Goal: Information Seeking & Learning: Check status

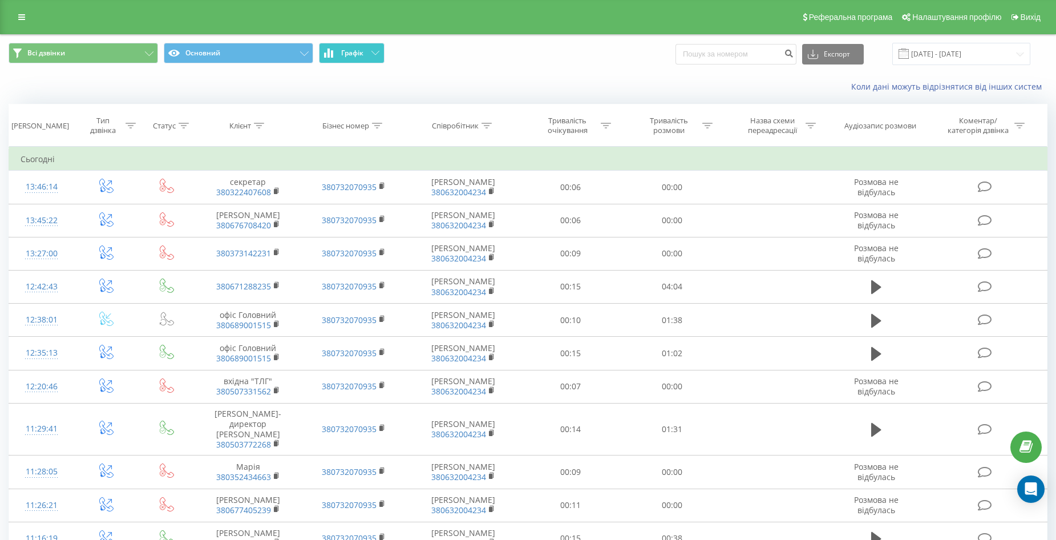
click at [368, 50] on button "Графік" at bounding box center [352, 53] width 66 height 21
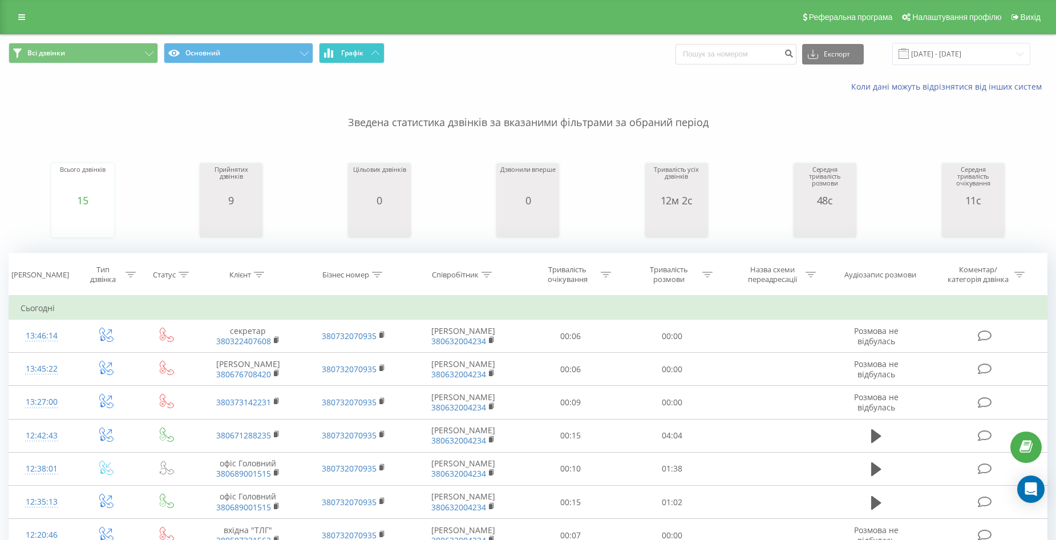
click at [368, 50] on button "Графік" at bounding box center [352, 53] width 66 height 21
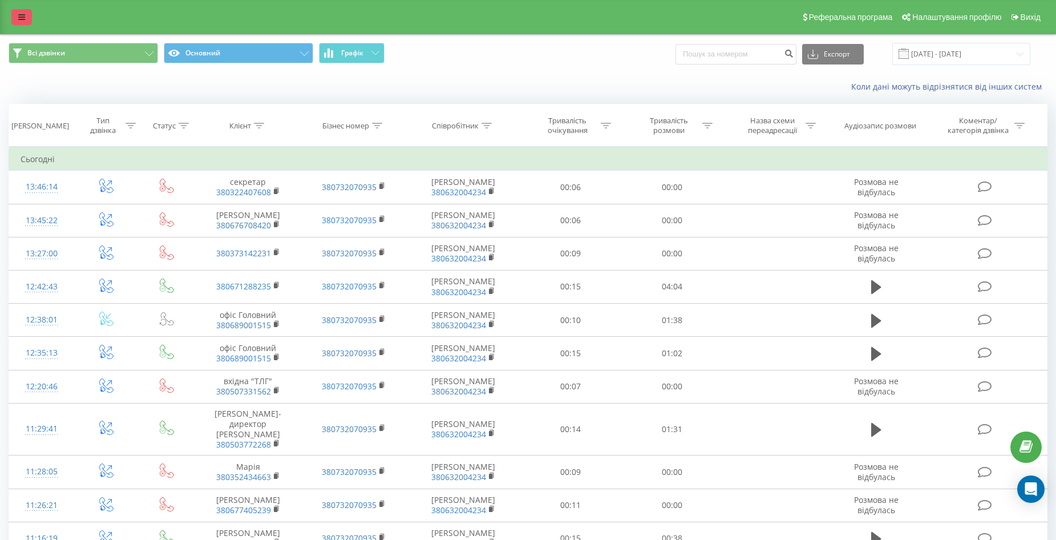
click at [26, 19] on link at bounding box center [21, 17] width 21 height 16
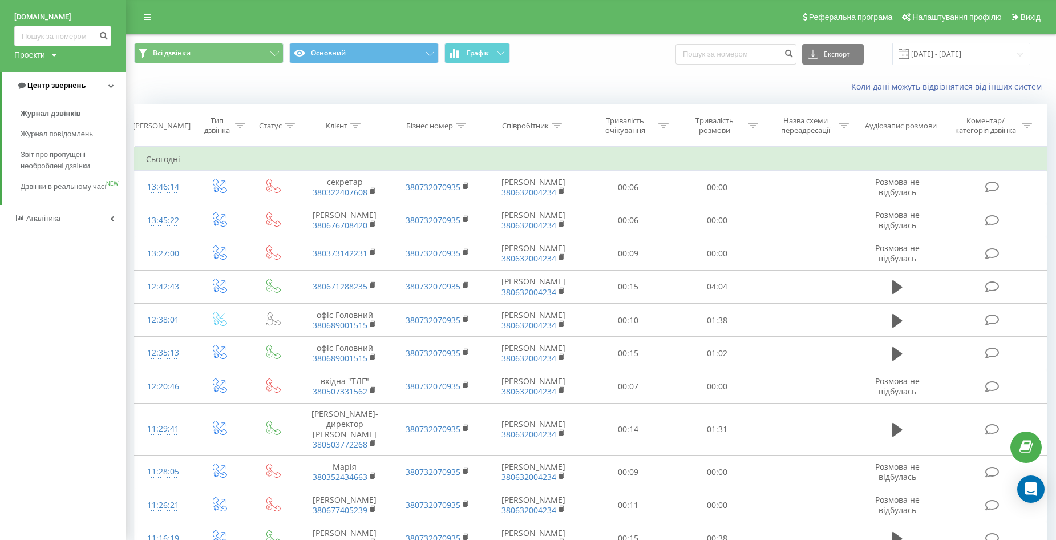
click at [59, 87] on span "Центр звернень" at bounding box center [56, 85] width 58 height 9
click at [59, 79] on link "Центр звернень" at bounding box center [62, 85] width 125 height 27
click at [45, 222] on span "Аналiтика" at bounding box center [43, 218] width 34 height 9
click at [50, 149] on span "Співробітники у реальному часі" at bounding box center [64, 146] width 87 height 23
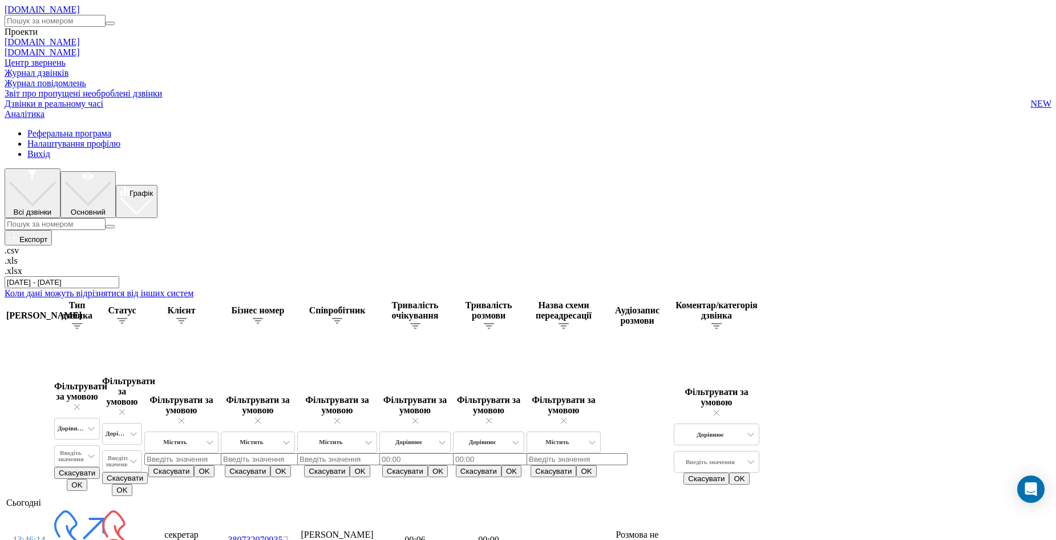
click at [30, 128] on div "Реферальна програма Налаштування профілю Вихід" at bounding box center [528, 143] width 1047 height 31
click at [5, 128] on icon at bounding box center [5, 128] width 0 height 0
click at [32, 119] on span "Аналiтика" at bounding box center [25, 114] width 40 height 10
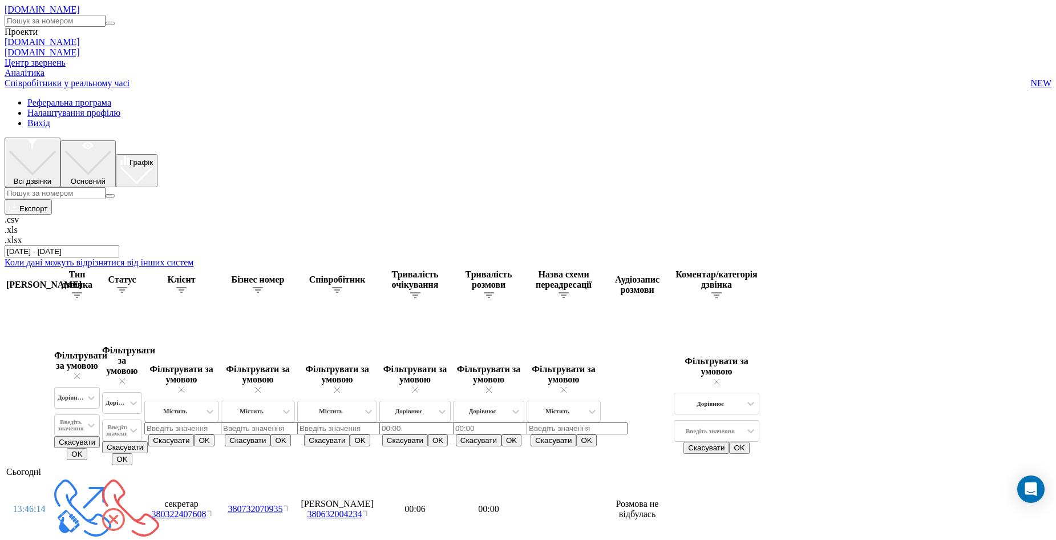
click at [43, 88] on span "Співробітники у реальному часі" at bounding box center [67, 83] width 125 height 10
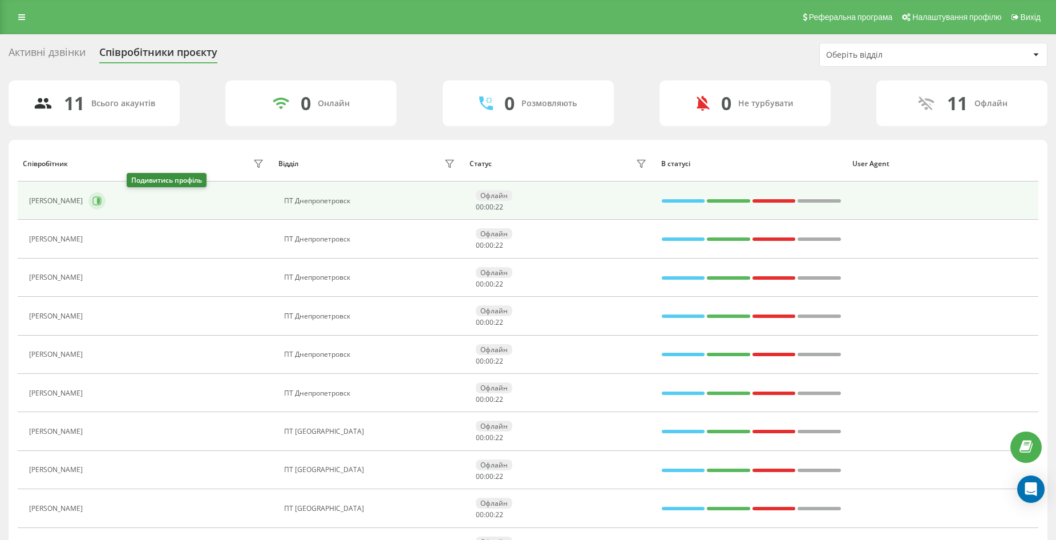
click at [102, 198] on icon at bounding box center [96, 200] width 9 height 9
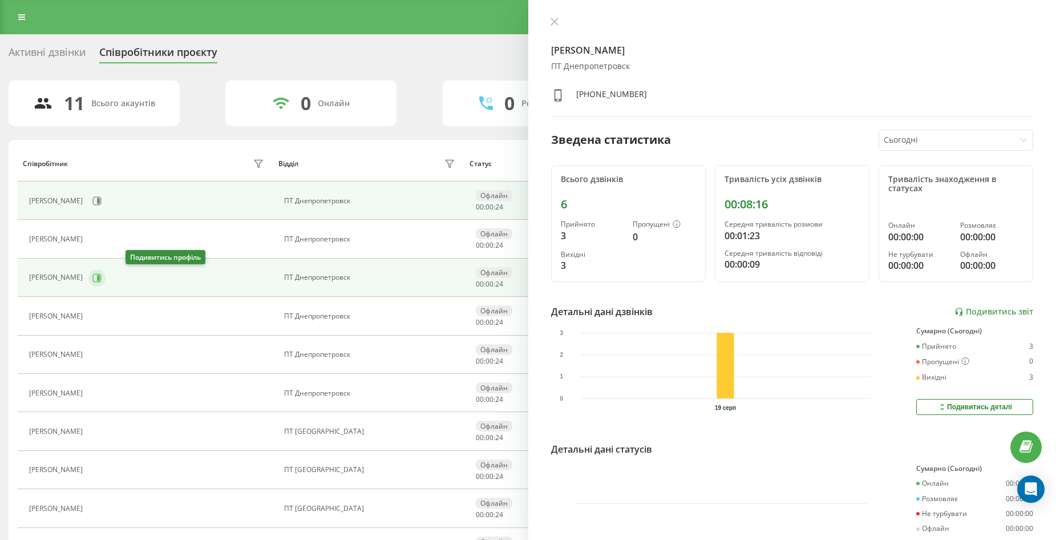
click at [106, 277] on button at bounding box center [96, 277] width 17 height 17
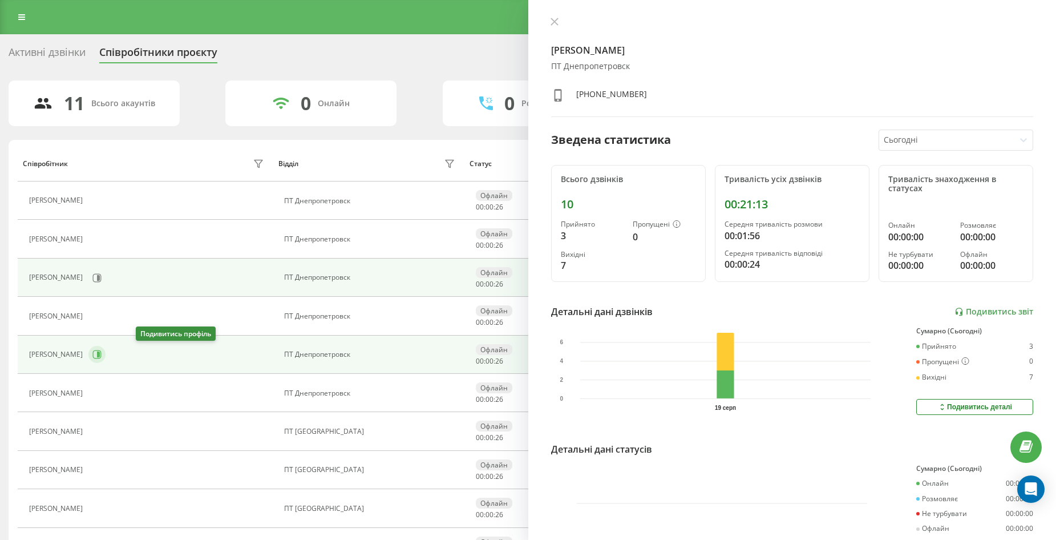
click at [106, 349] on button at bounding box center [96, 354] width 17 height 17
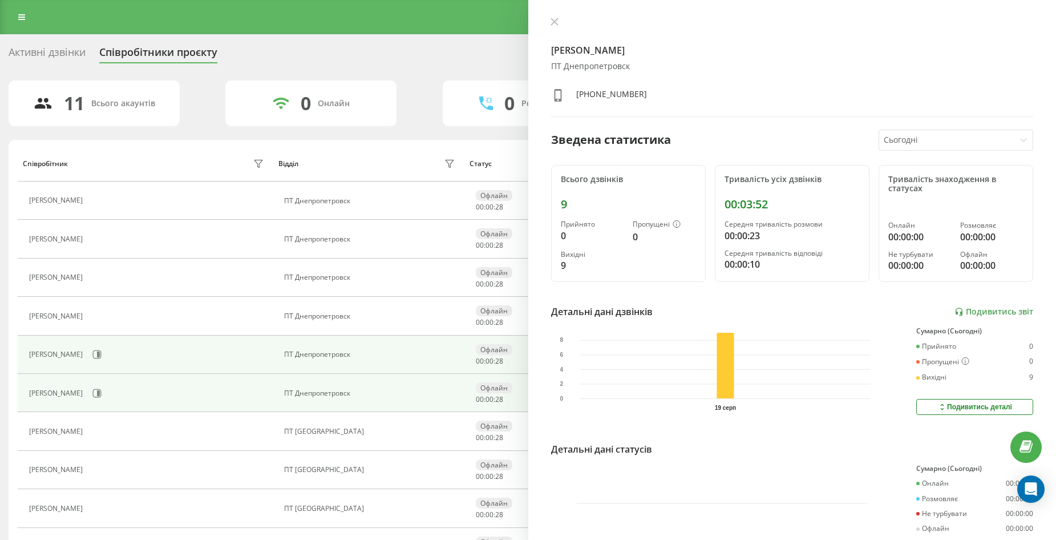
scroll to position [95, 0]
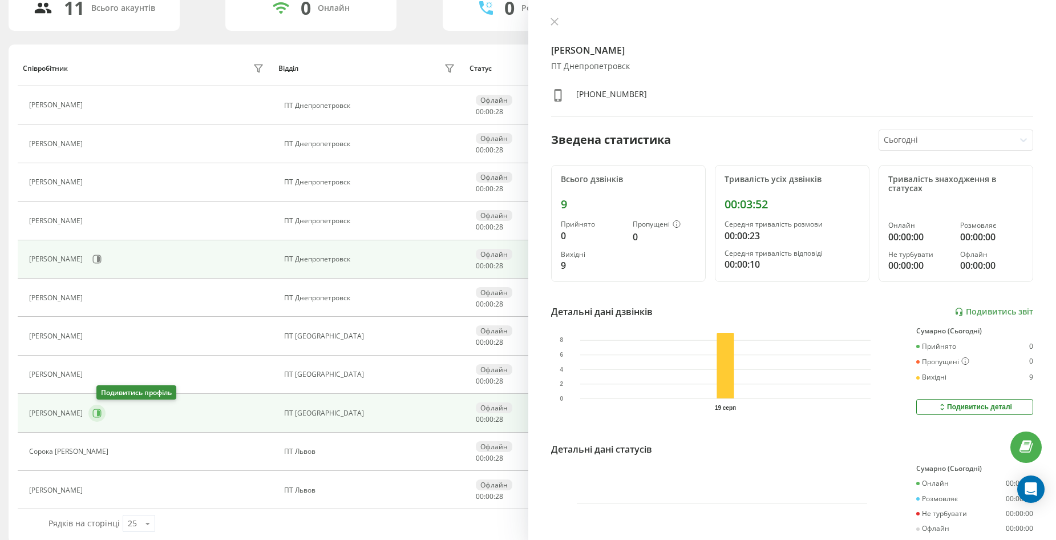
click at [102, 411] on icon at bounding box center [96, 412] width 9 height 9
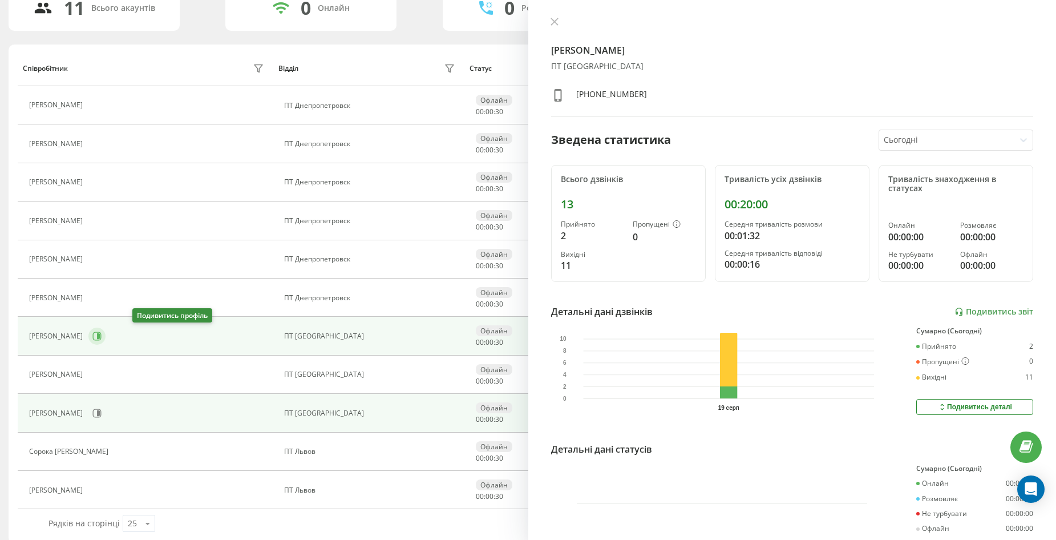
click at [102, 338] on icon at bounding box center [96, 335] width 9 height 9
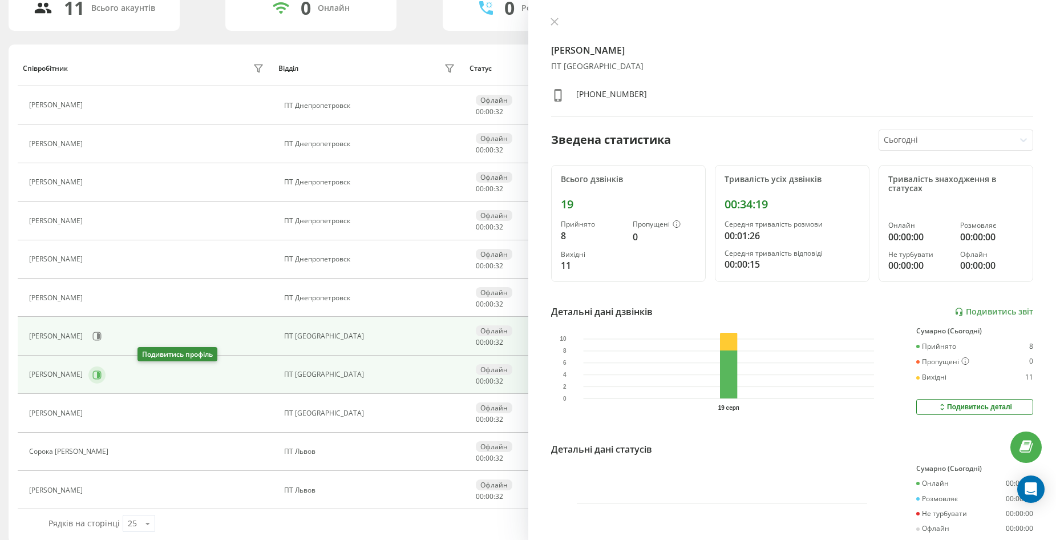
click at [102, 372] on icon at bounding box center [97, 374] width 9 height 9
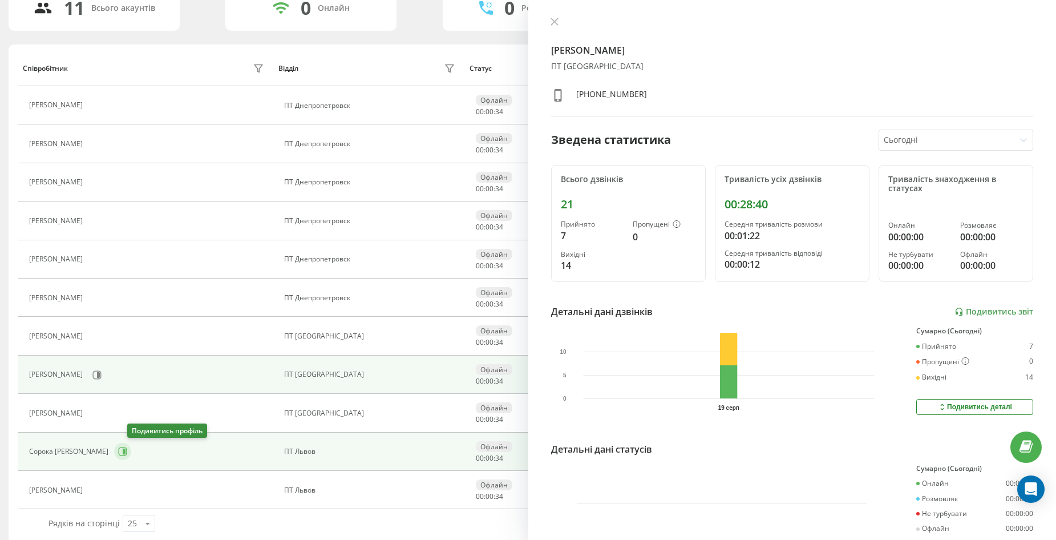
click at [127, 448] on icon at bounding box center [123, 451] width 9 height 9
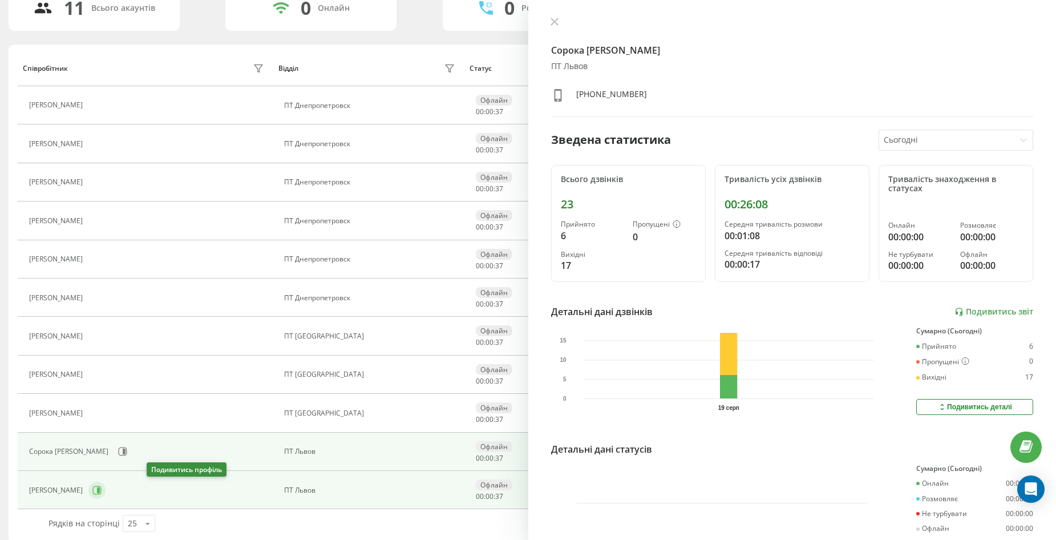
click at [100, 489] on icon at bounding box center [98, 490] width 3 height 6
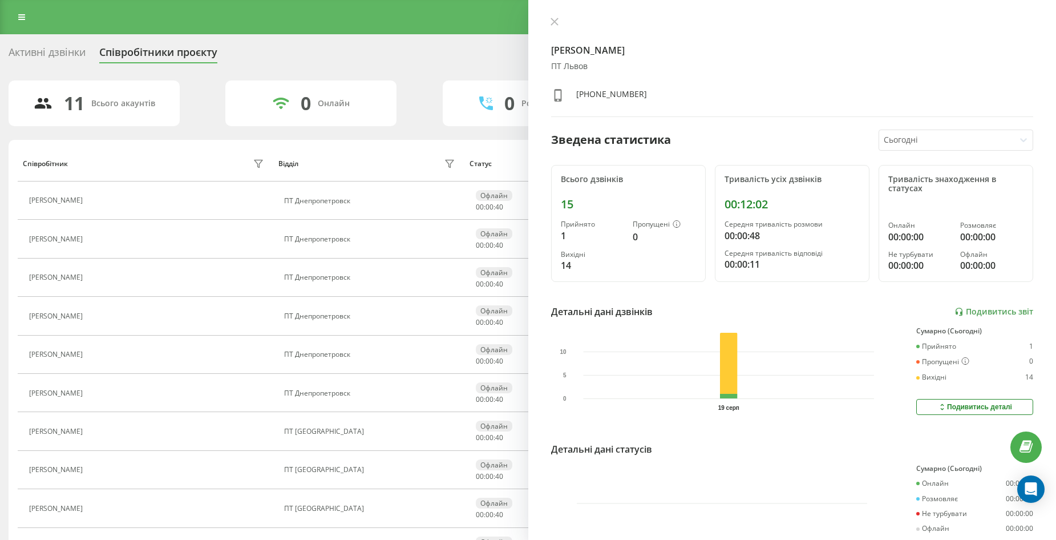
click at [52, 51] on div "Активні дзвінки" at bounding box center [47, 55] width 77 height 18
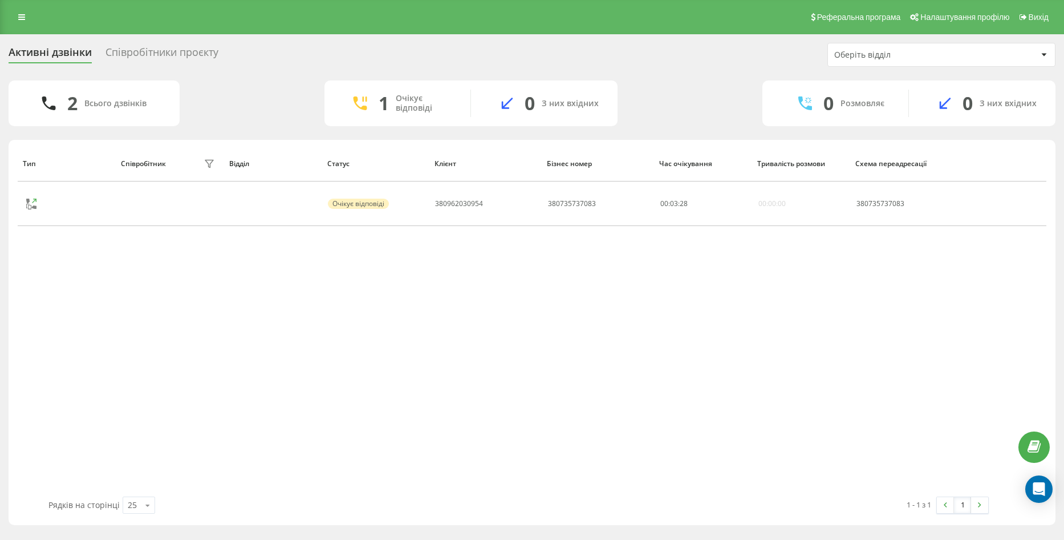
click at [159, 56] on div "Співробітники проєкту" at bounding box center [162, 55] width 113 height 18
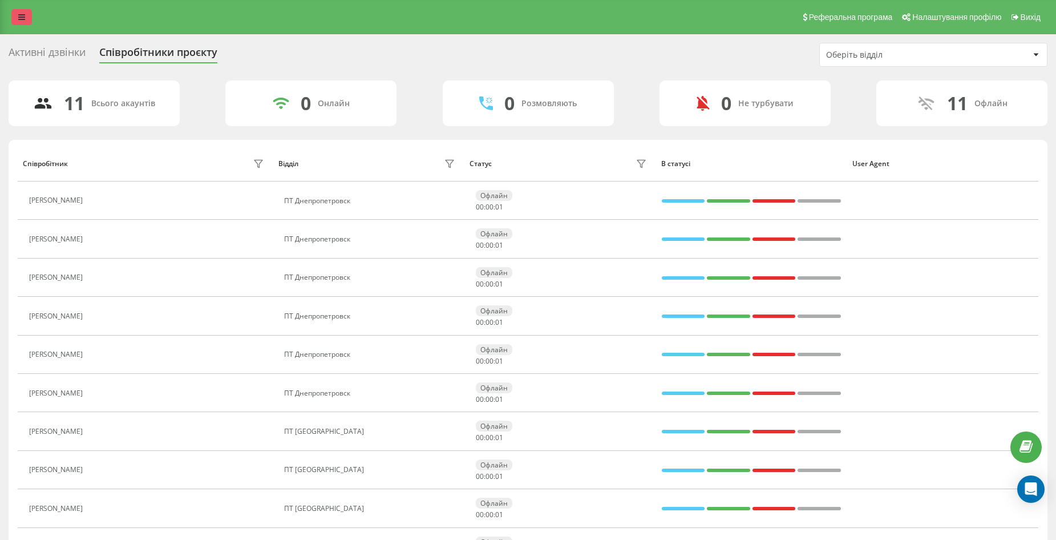
click at [30, 23] on link at bounding box center [21, 17] width 21 height 16
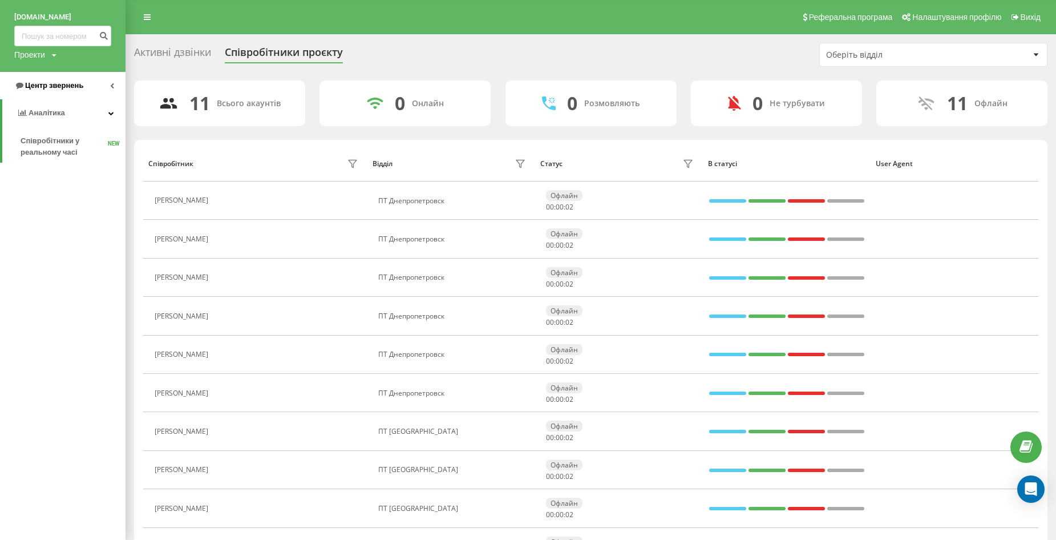
click at [50, 84] on span "Центр звернень" at bounding box center [54, 85] width 58 height 9
click at [52, 108] on span "Журнал дзвінків" at bounding box center [51, 113] width 60 height 11
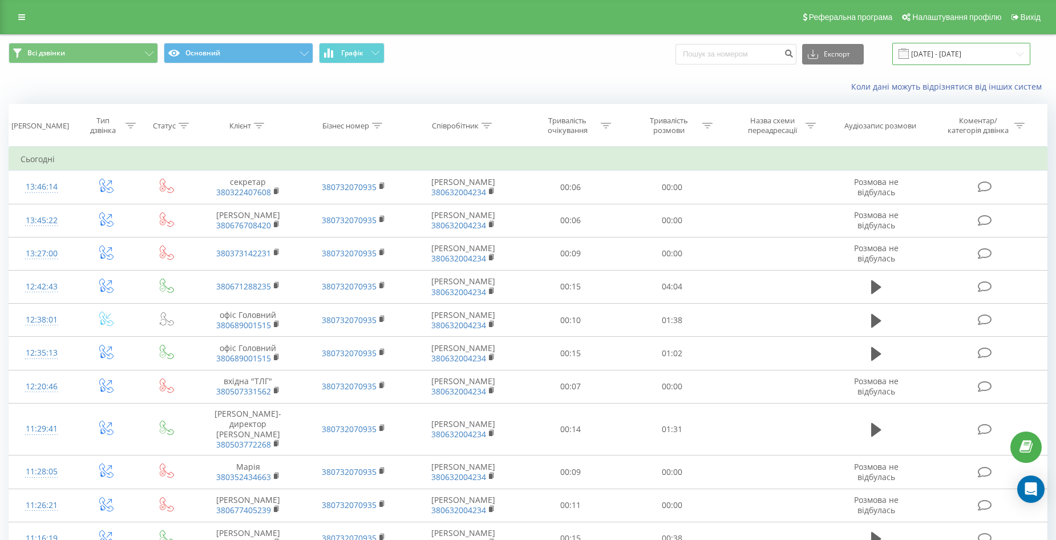
click at [991, 58] on input "[DATE] - [DATE]" at bounding box center [961, 54] width 138 height 22
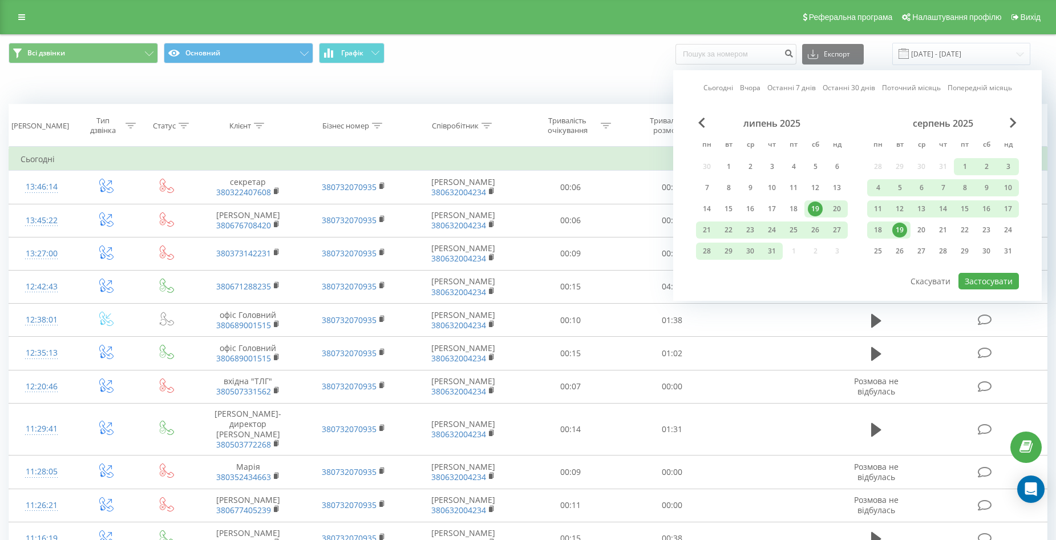
click at [901, 232] on div "19" at bounding box center [899, 229] width 15 height 15
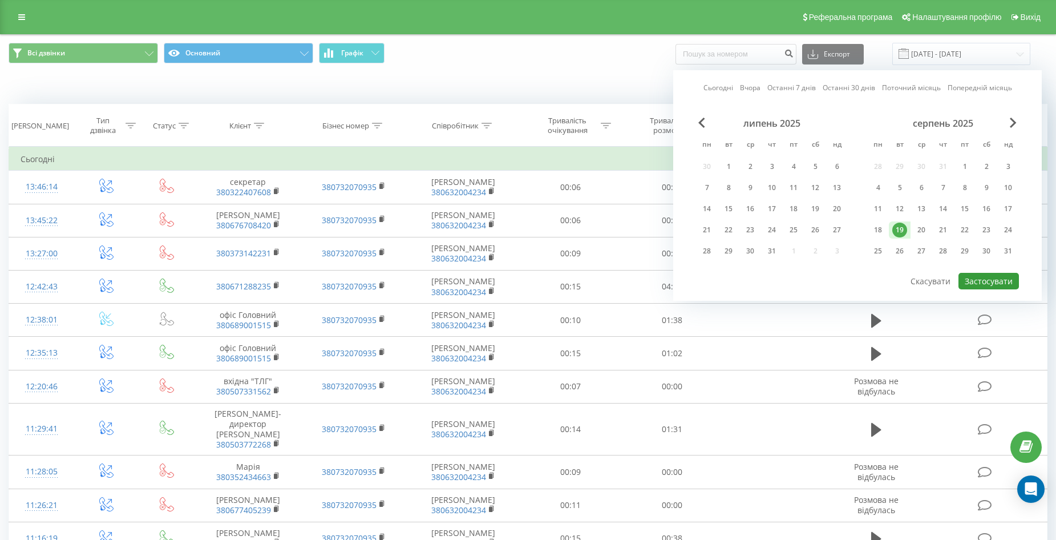
click at [991, 283] on button "Застосувати" at bounding box center [988, 281] width 60 height 17
type input "[DATE] - [DATE]"
